Goal: Transaction & Acquisition: Purchase product/service

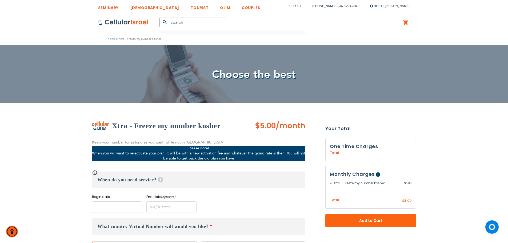
click at [111, 211] on input "name" at bounding box center [117, 206] width 50 height 11
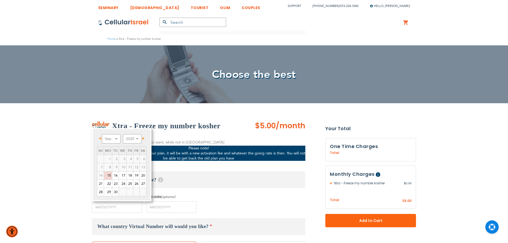
click at [144, 137] on span "Next" at bounding box center [143, 138] width 2 height 3
click at [132, 157] on link "2" at bounding box center [130, 159] width 6 height 8
type input "[DATE]"
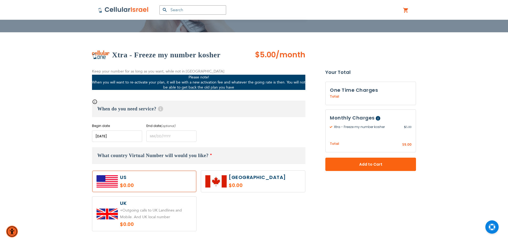
scroll to position [133, 0]
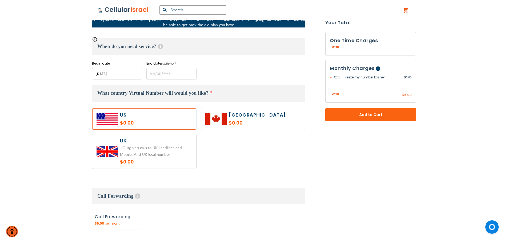
click at [217, 119] on label at bounding box center [253, 118] width 104 height 21
radio input "true"
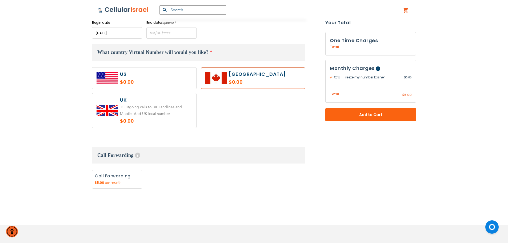
scroll to position [226, 0]
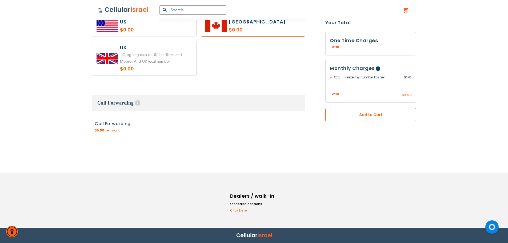
click at [348, 110] on button "Add to Cart" at bounding box center [370, 114] width 91 height 13
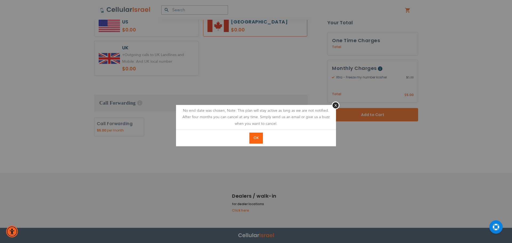
click at [256, 140] on span "OK" at bounding box center [256, 138] width 5 height 5
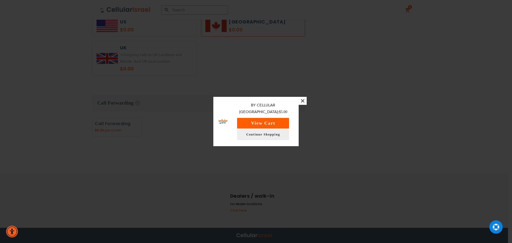
click at [255, 118] on button "View Cart" at bounding box center [263, 123] width 52 height 11
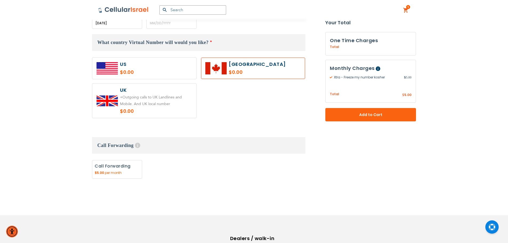
scroll to position [120, 0]
